Goal: Transaction & Acquisition: Subscribe to service/newsletter

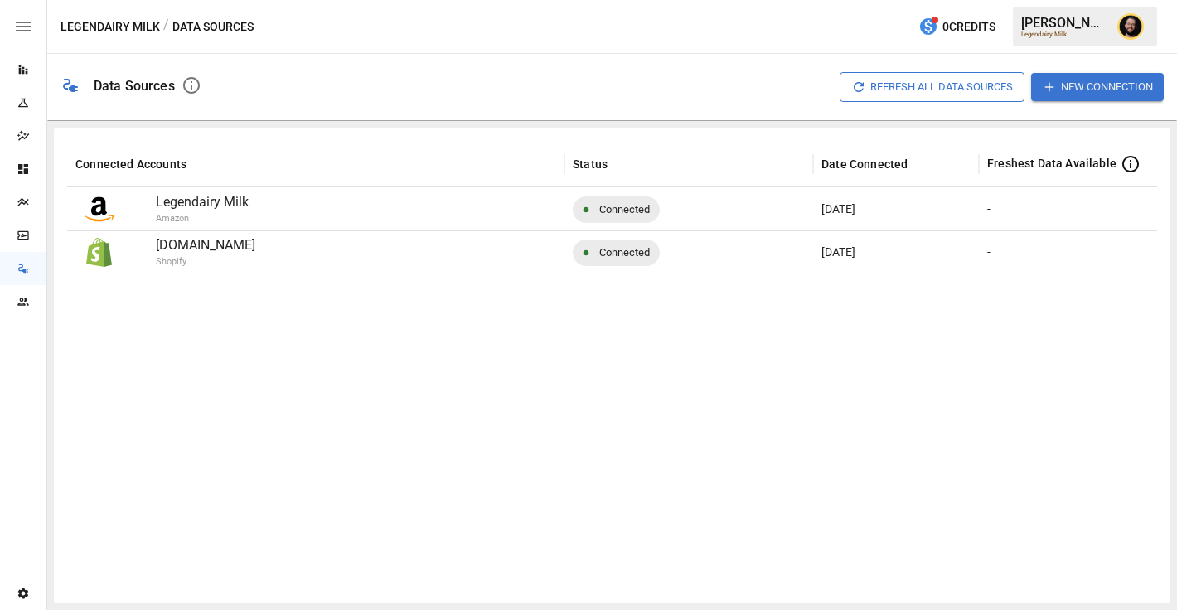
scroll to position [0, 112]
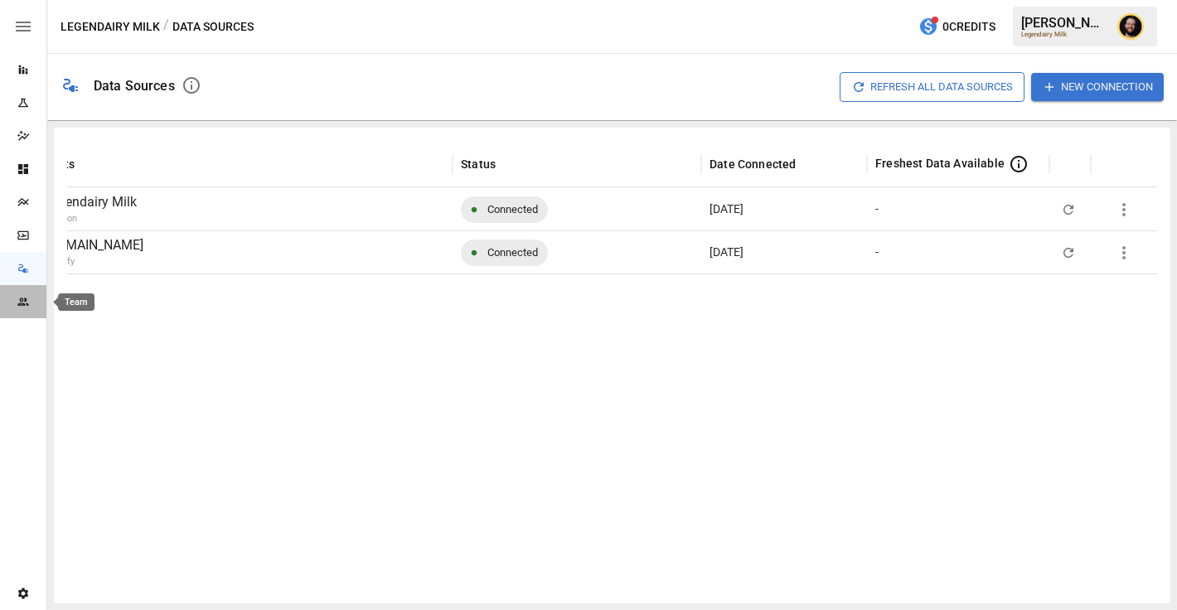
click at [29, 300] on icon "Team" at bounding box center [23, 301] width 13 height 13
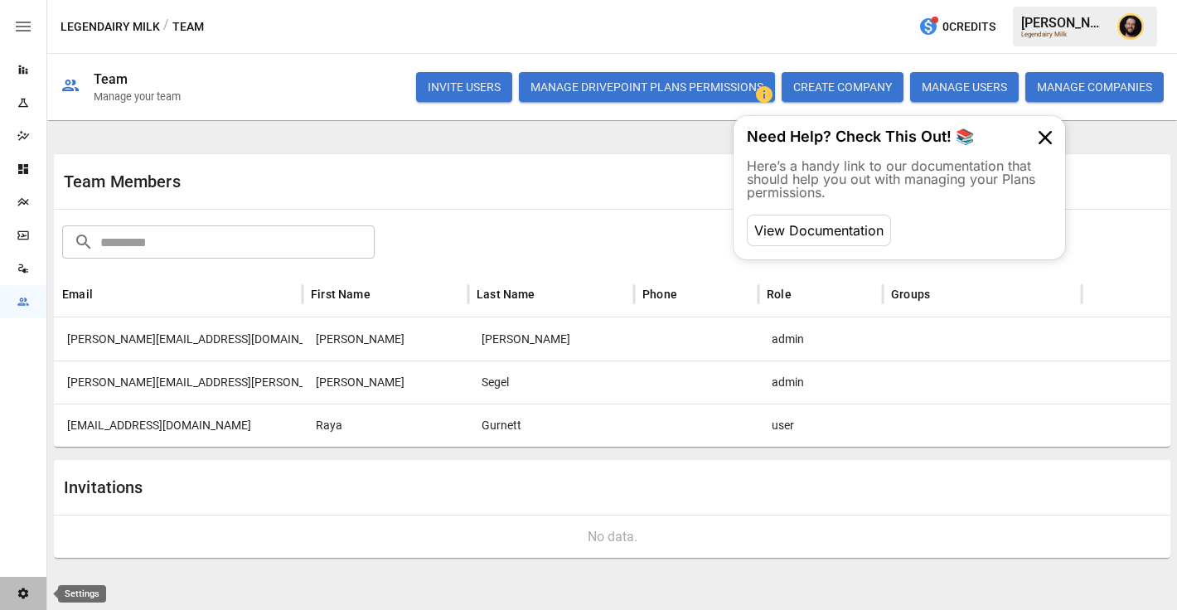
click at [30, 595] on div "Settings" at bounding box center [23, 593] width 46 height 13
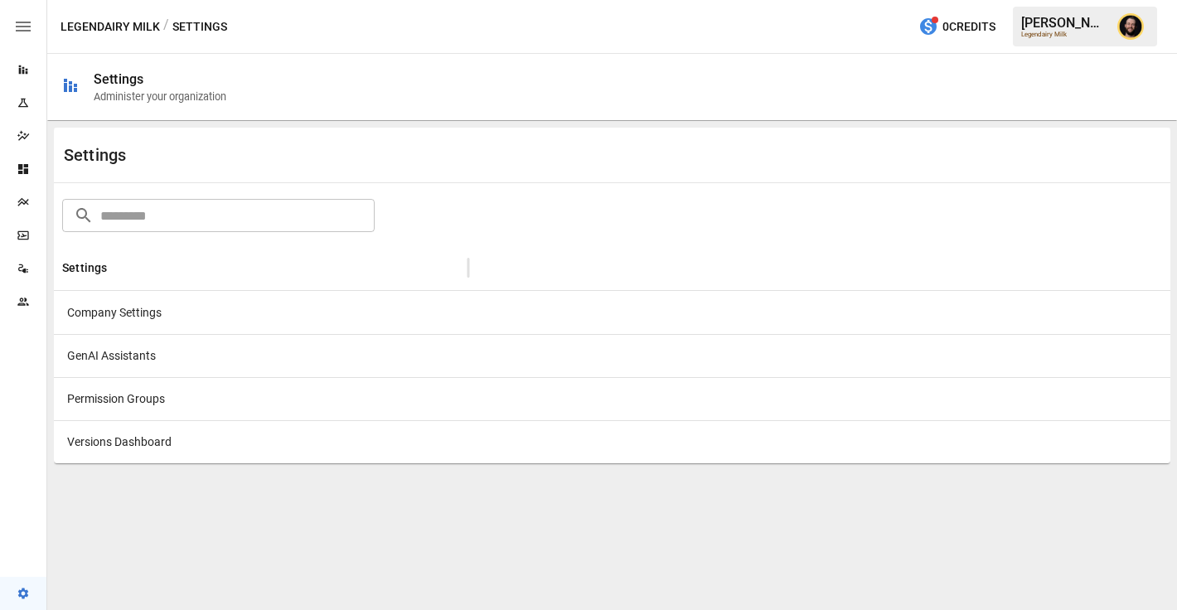
click at [553, 309] on div at bounding box center [819, 312] width 702 height 43
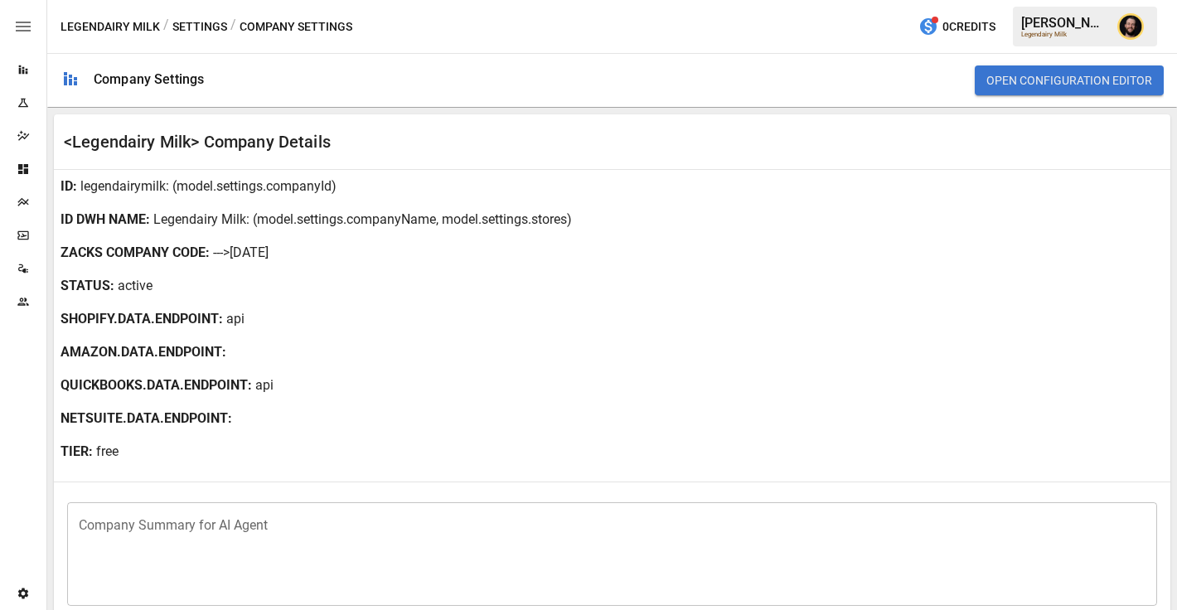
scroll to position [420, 0]
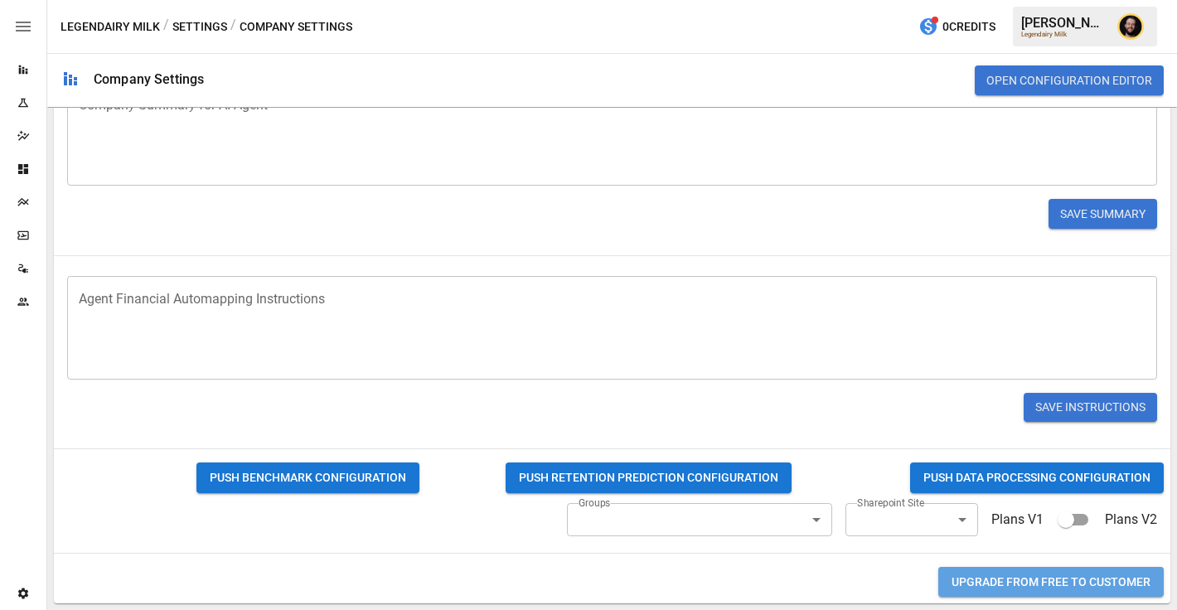
click at [1061, 581] on button "Upgrade from FREE to CUSTOMER" at bounding box center [1050, 582] width 225 height 31
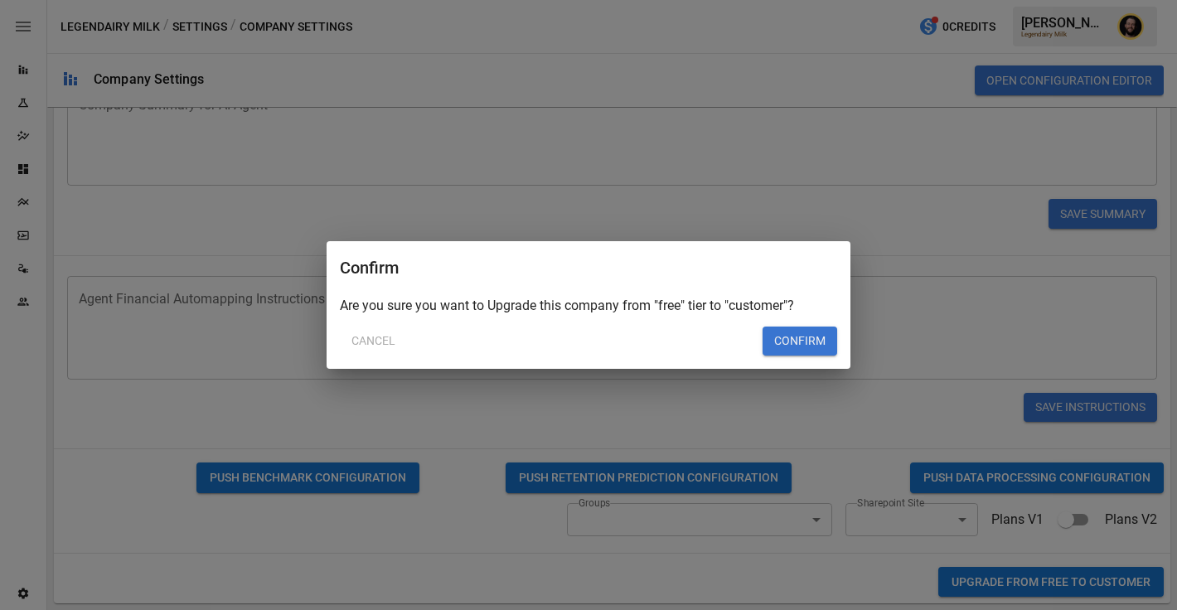
click at [805, 341] on button "Confirm" at bounding box center [799, 341] width 75 height 30
